Goal: Navigation & Orientation: Understand site structure

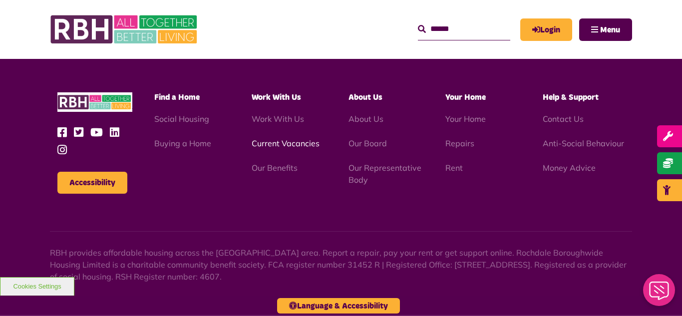
scroll to position [1150, 0]
click at [284, 138] on link "Current Vacancies" at bounding box center [286, 143] width 68 height 10
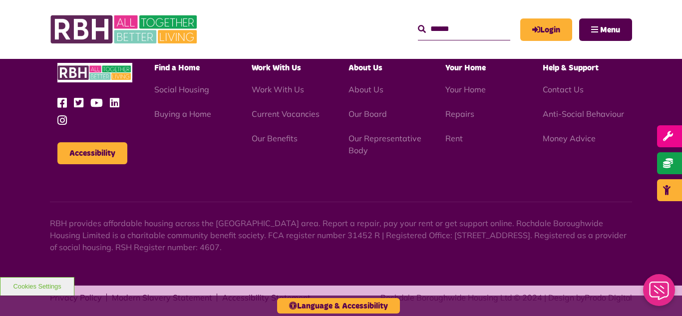
scroll to position [1173, 0]
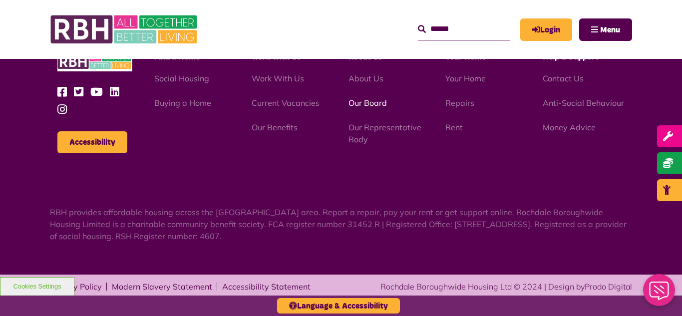
click at [372, 102] on link "Our Board" at bounding box center [368, 103] width 38 height 10
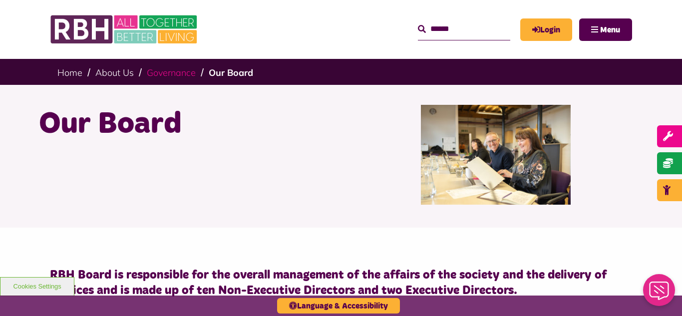
click at [171, 78] on link "Governance" at bounding box center [171, 72] width 49 height 11
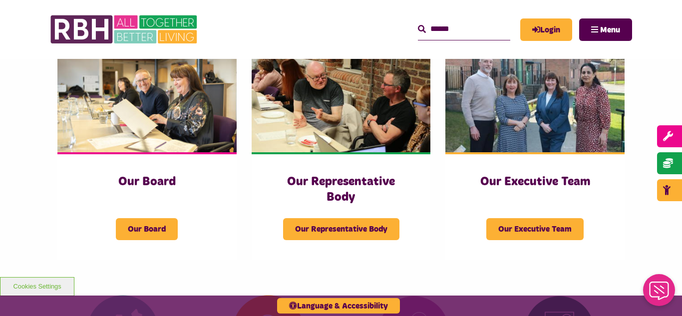
scroll to position [180, 0]
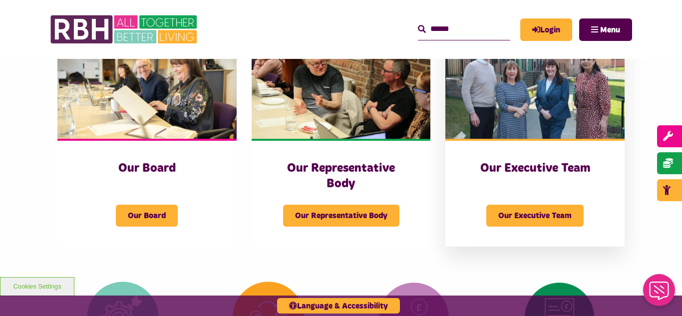
click at [481, 75] on img at bounding box center [534, 83] width 179 height 112
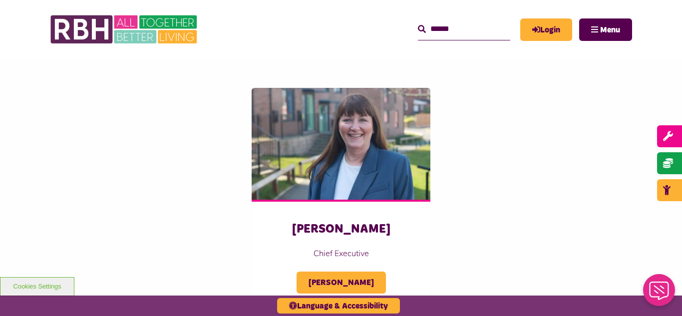
scroll to position [160, 0]
